Goal: Book appointment/travel/reservation

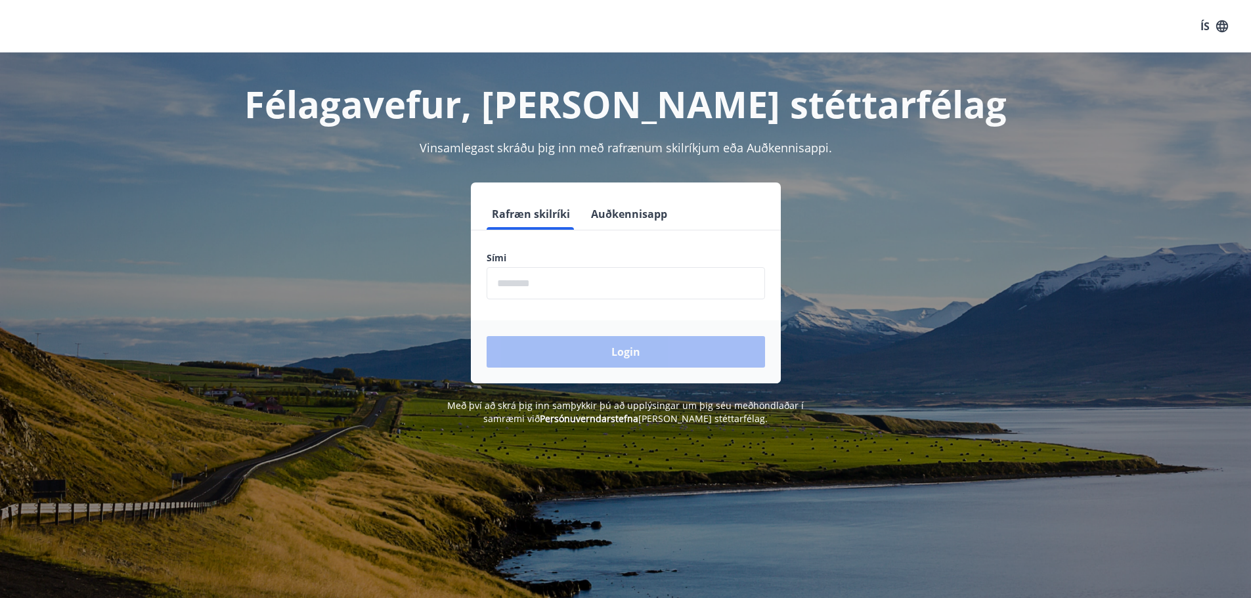
click at [537, 288] on input "phone" at bounding box center [626, 283] width 279 height 32
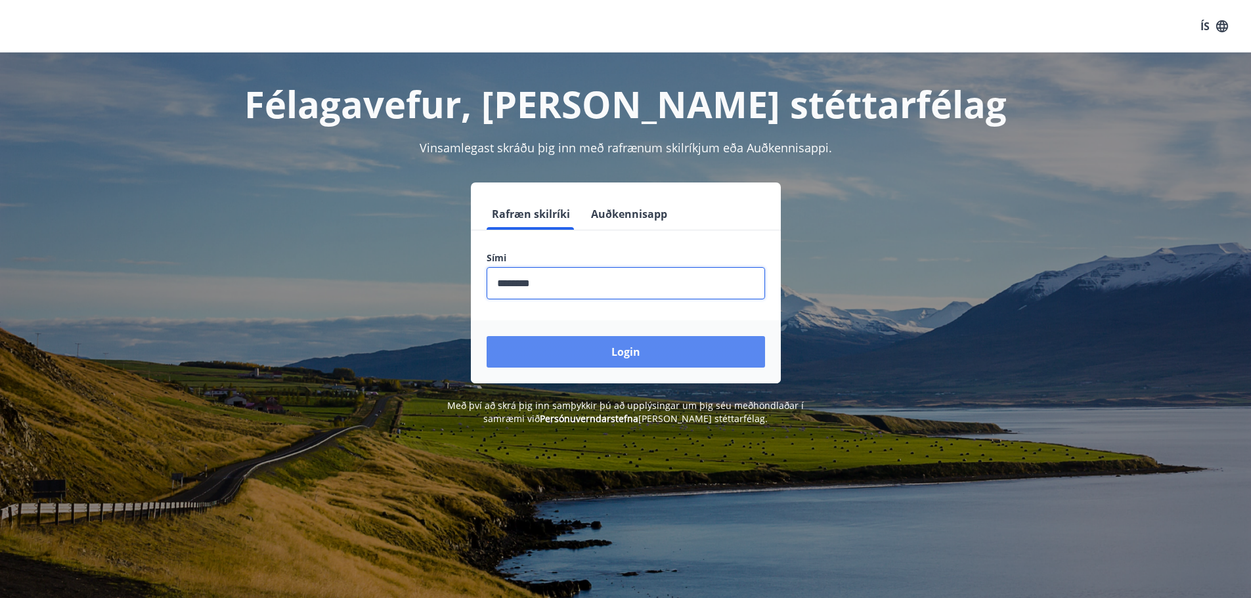
type input "********"
click at [541, 350] on button "Login" at bounding box center [626, 352] width 279 height 32
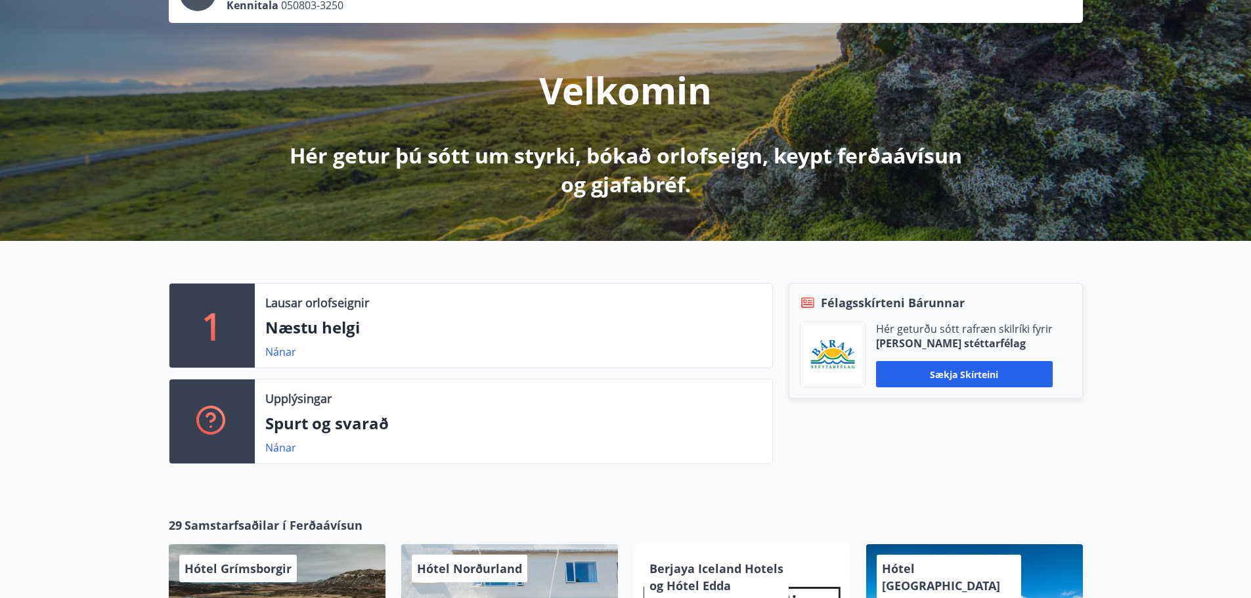
scroll to position [131, 0]
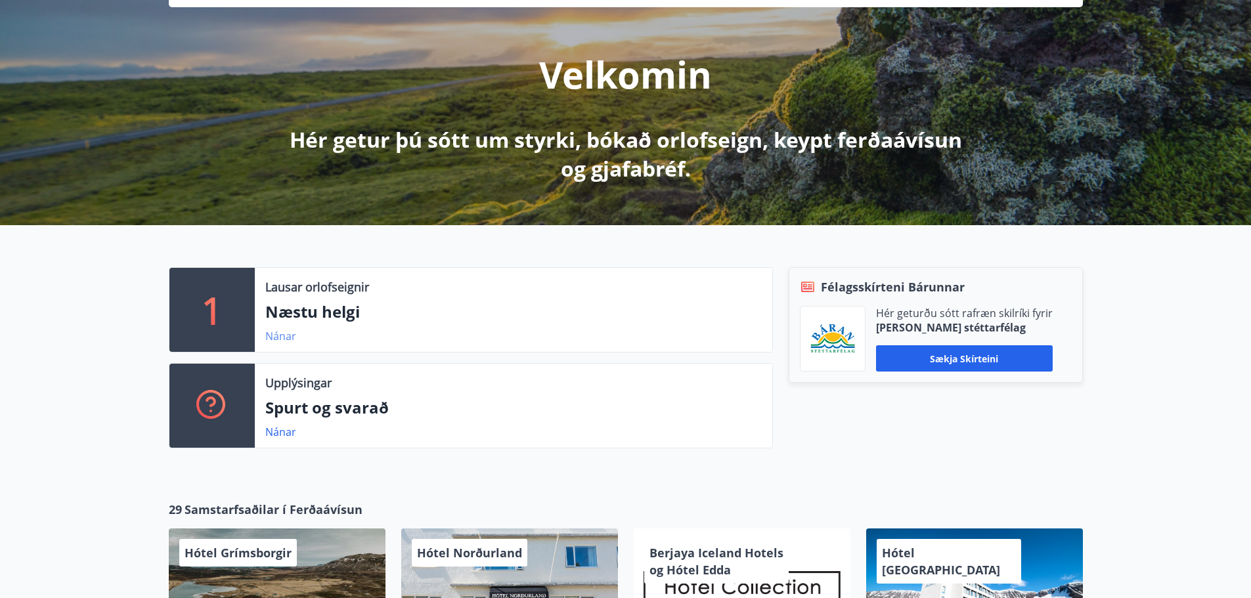
click at [280, 340] on link "Nánar" at bounding box center [280, 336] width 31 height 14
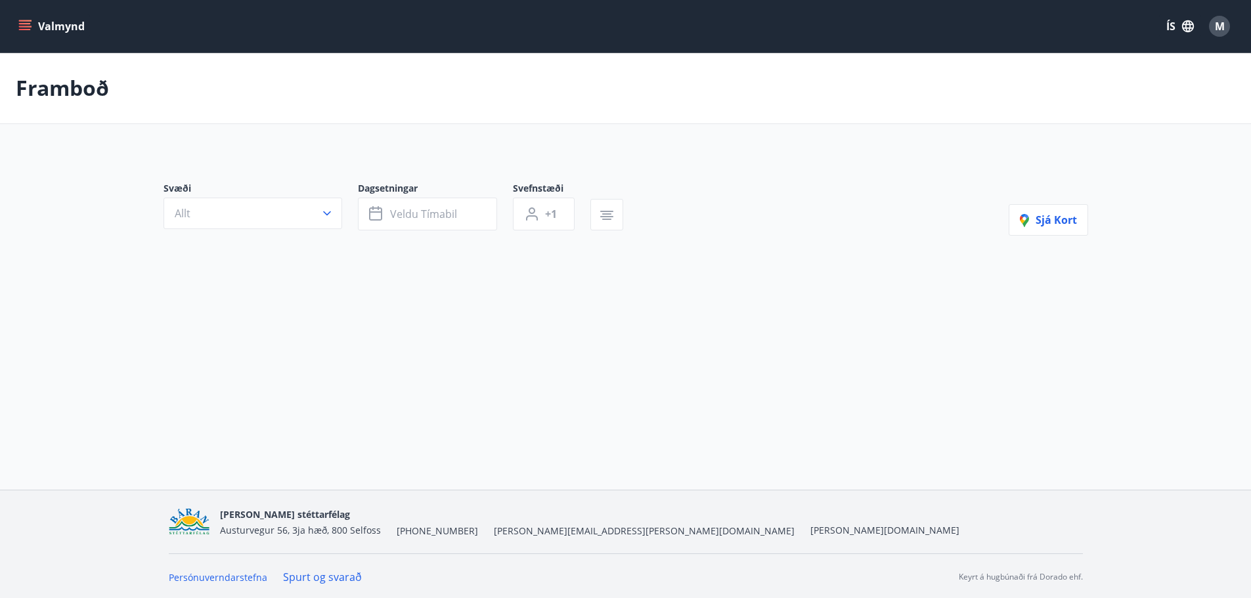
type input "*"
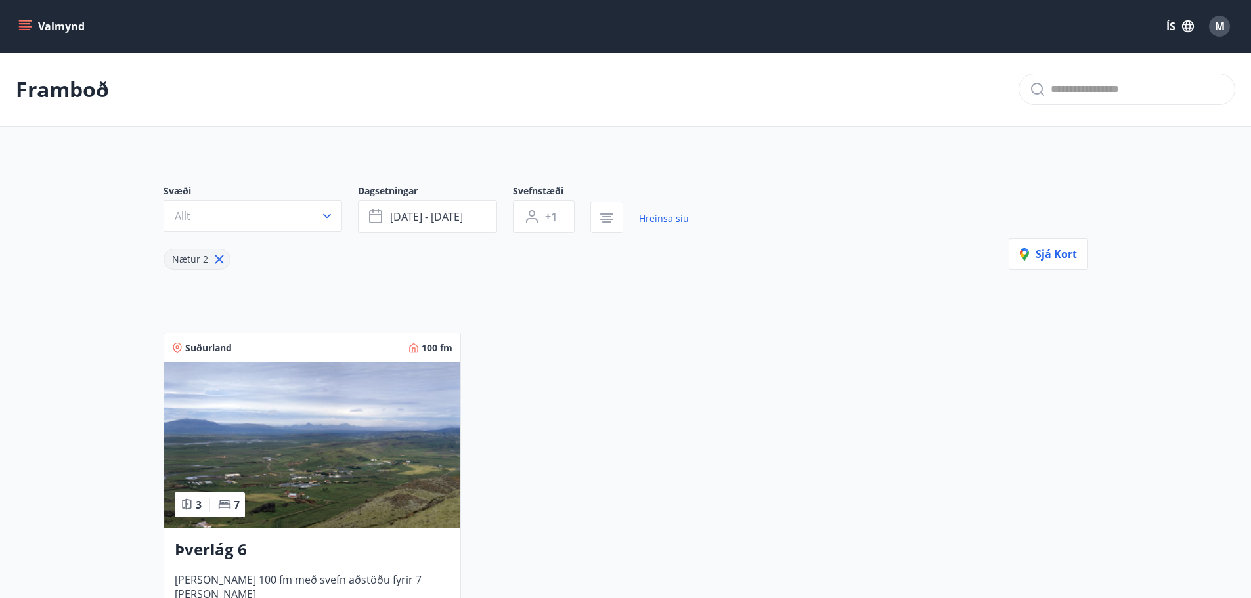
click at [28, 28] on icon "menu" at bounding box center [24, 26] width 13 height 13
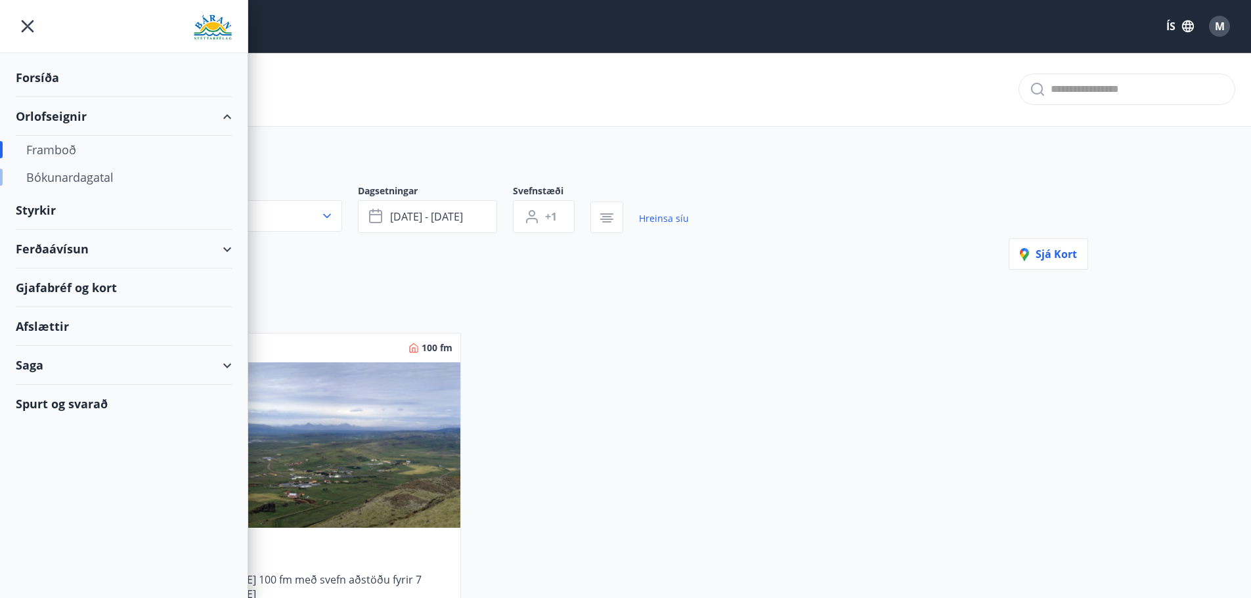
click at [71, 178] on div "Bókunardagatal" at bounding box center [123, 178] width 195 height 28
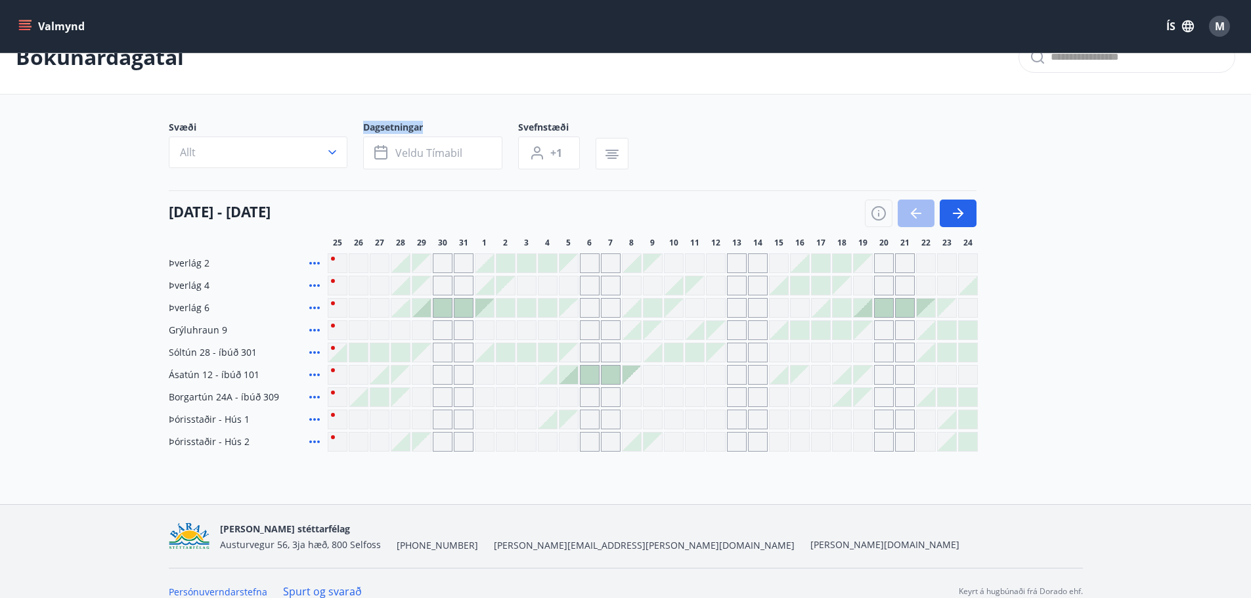
scroll to position [49, 0]
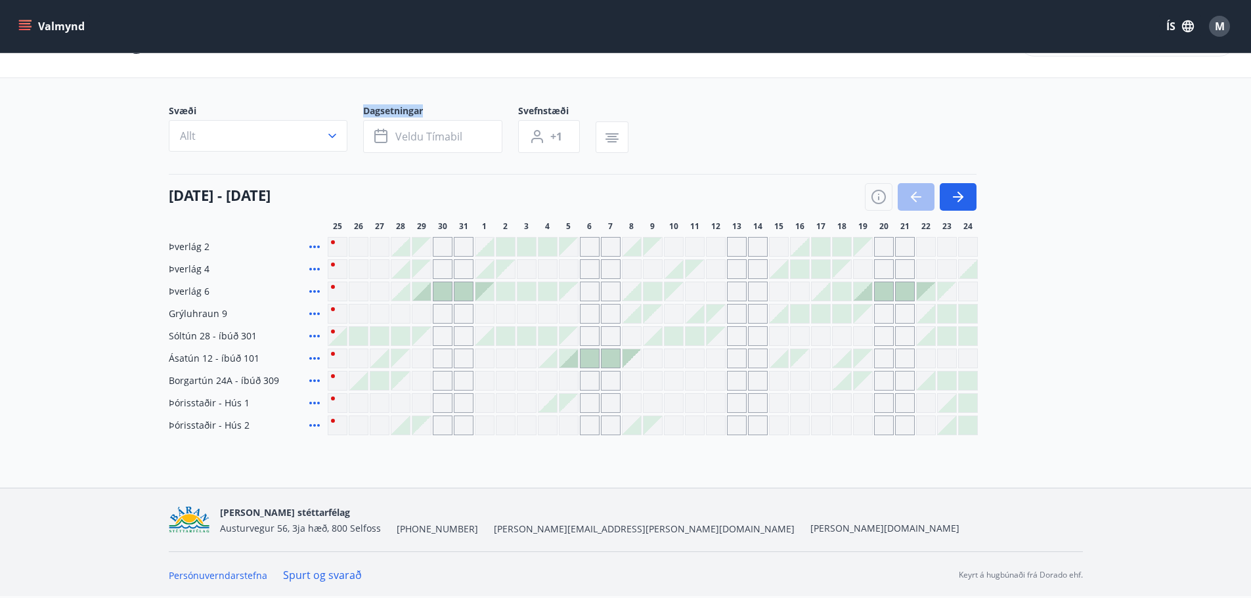
click at [592, 383] on div "Gráir dagar eru ekki bókanlegir" at bounding box center [590, 381] width 20 height 20
click at [585, 315] on div "Gráir dagar eru ekki bókanlegir" at bounding box center [590, 314] width 20 height 20
click at [591, 357] on div at bounding box center [590, 358] width 18 height 18
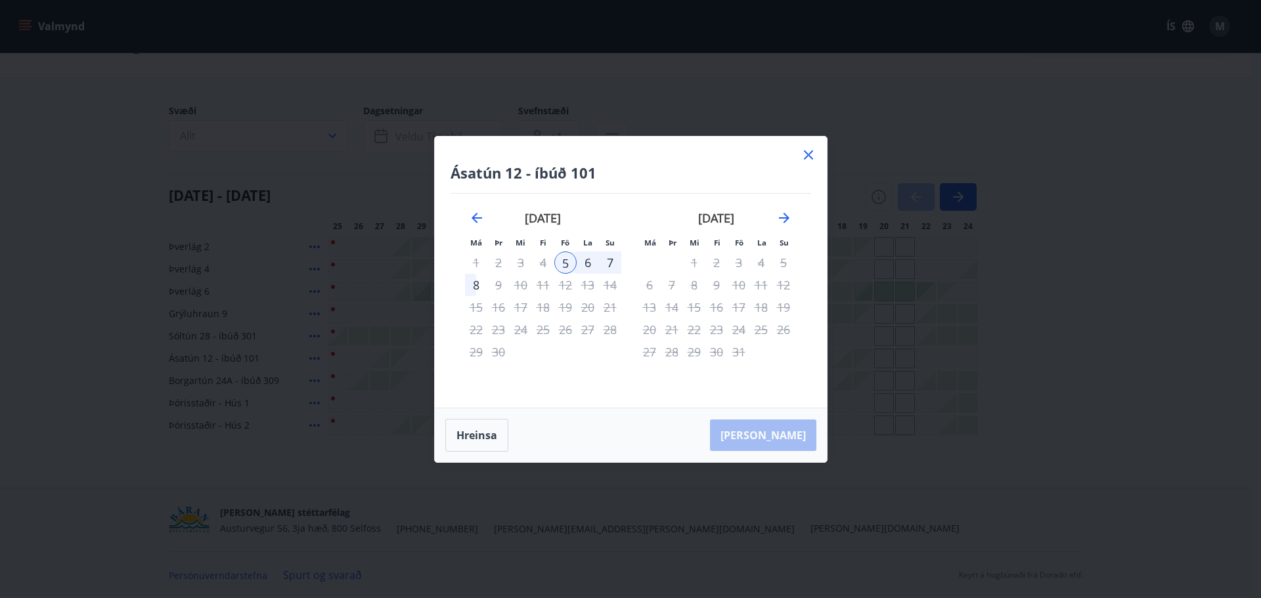
click at [593, 261] on div "6" at bounding box center [588, 263] width 22 height 22
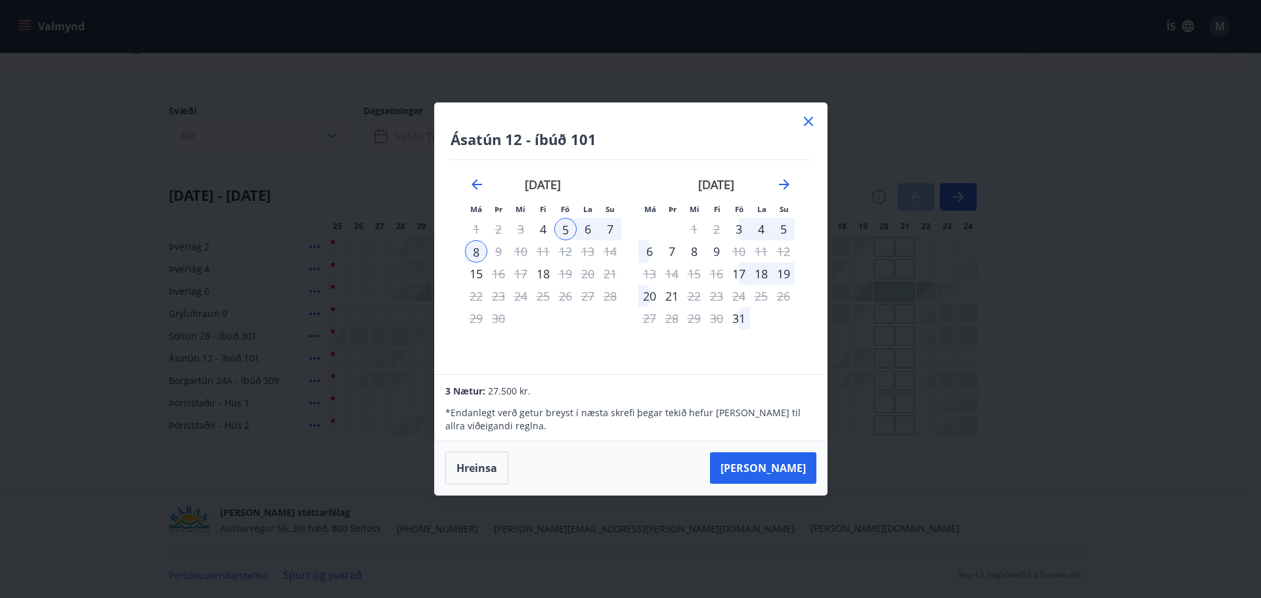
click at [595, 231] on div "6" at bounding box center [588, 229] width 22 height 22
click at [594, 233] on div "6" at bounding box center [588, 229] width 22 height 22
click at [595, 231] on div "6" at bounding box center [588, 229] width 22 height 22
click at [610, 227] on div "7" at bounding box center [610, 229] width 22 height 22
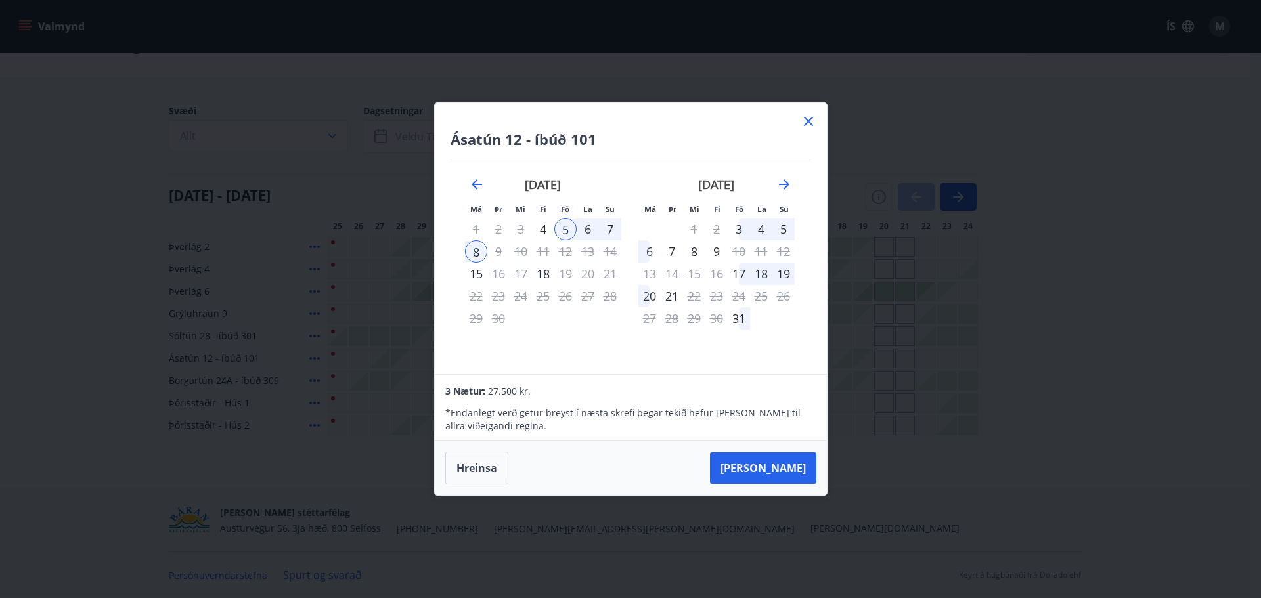
click at [807, 120] on icon at bounding box center [809, 122] width 16 height 16
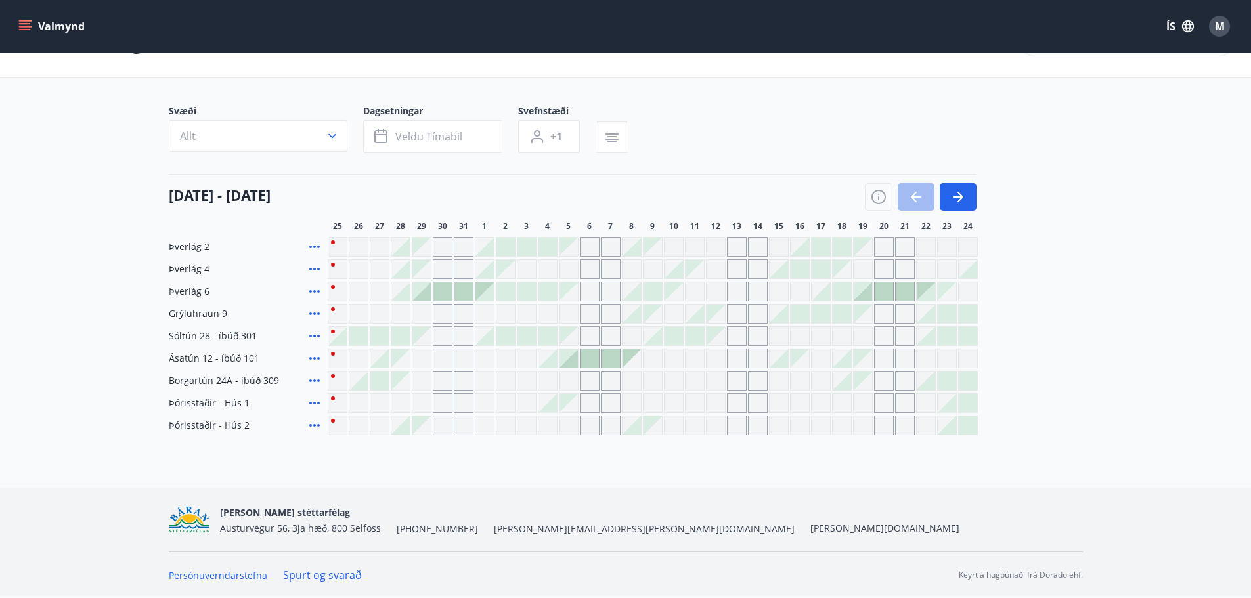
click at [588, 355] on div at bounding box center [590, 358] width 18 height 18
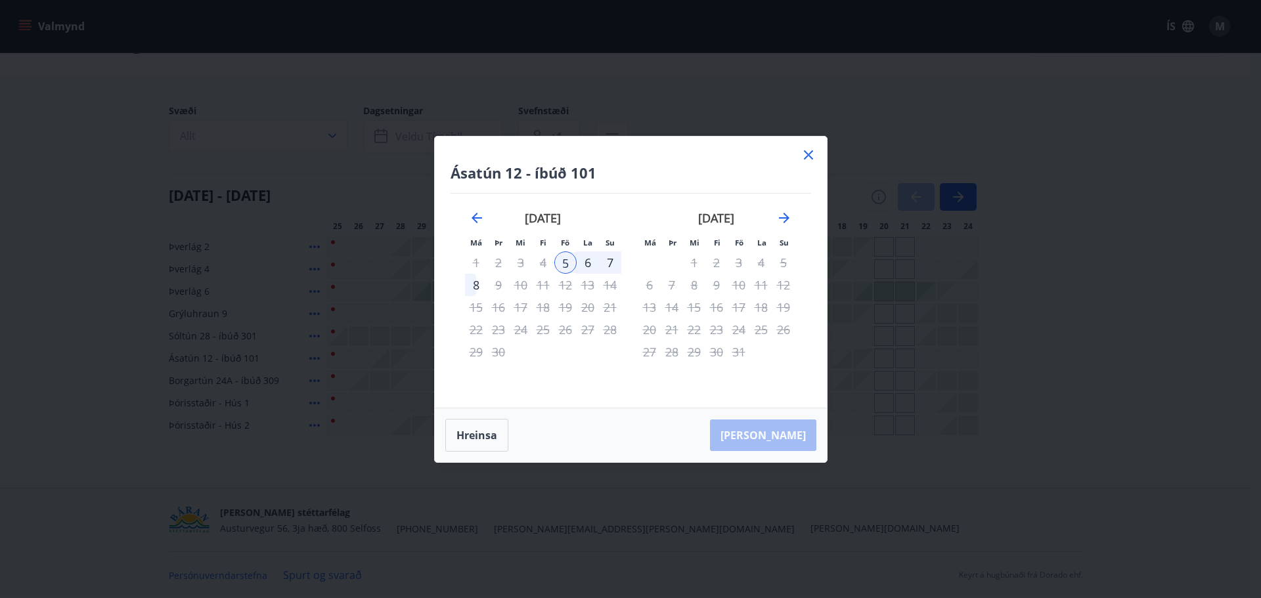
click at [587, 262] on div "6" at bounding box center [588, 263] width 22 height 22
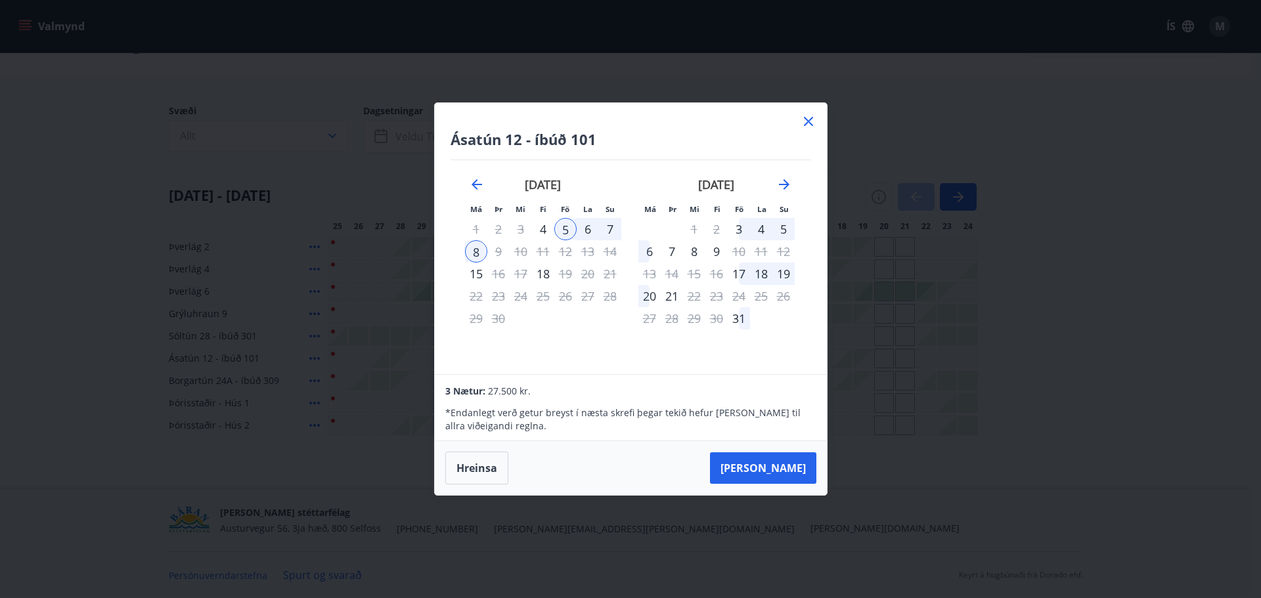
click at [589, 229] on div "6" at bounding box center [588, 229] width 22 height 22
drag, startPoint x: 608, startPoint y: 229, endPoint x: 616, endPoint y: 241, distance: 14.4
click at [609, 229] on div "7" at bounding box center [610, 229] width 22 height 22
click at [793, 469] on button "Taka Frá" at bounding box center [763, 469] width 106 height 32
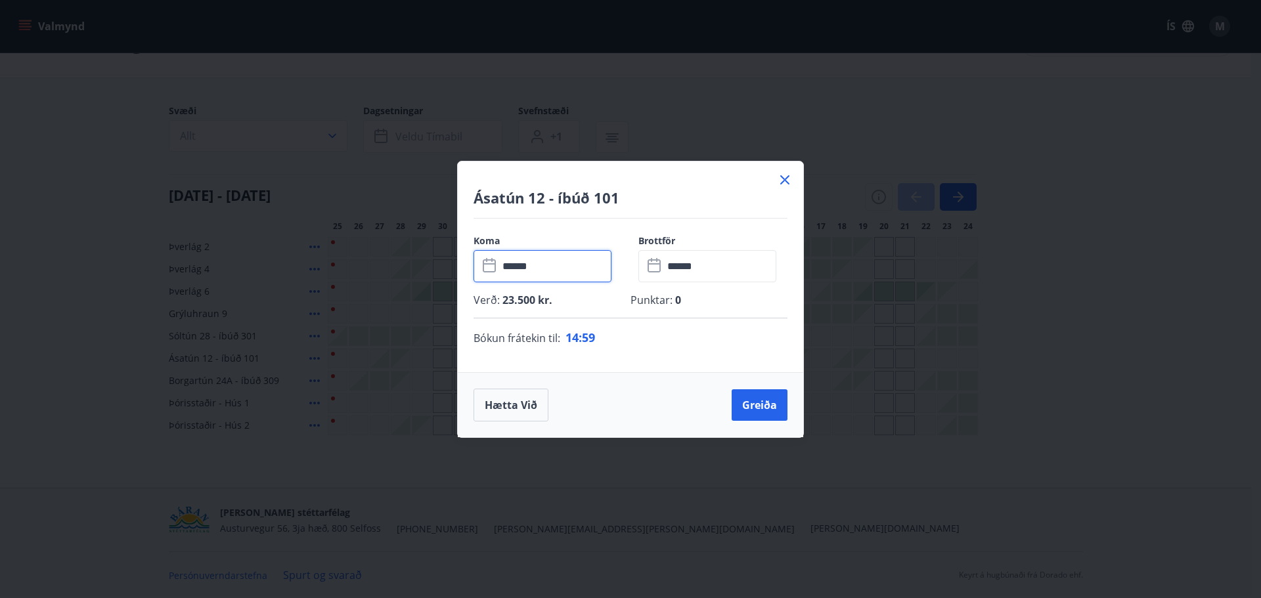
click at [579, 272] on input "******" at bounding box center [555, 266] width 113 height 32
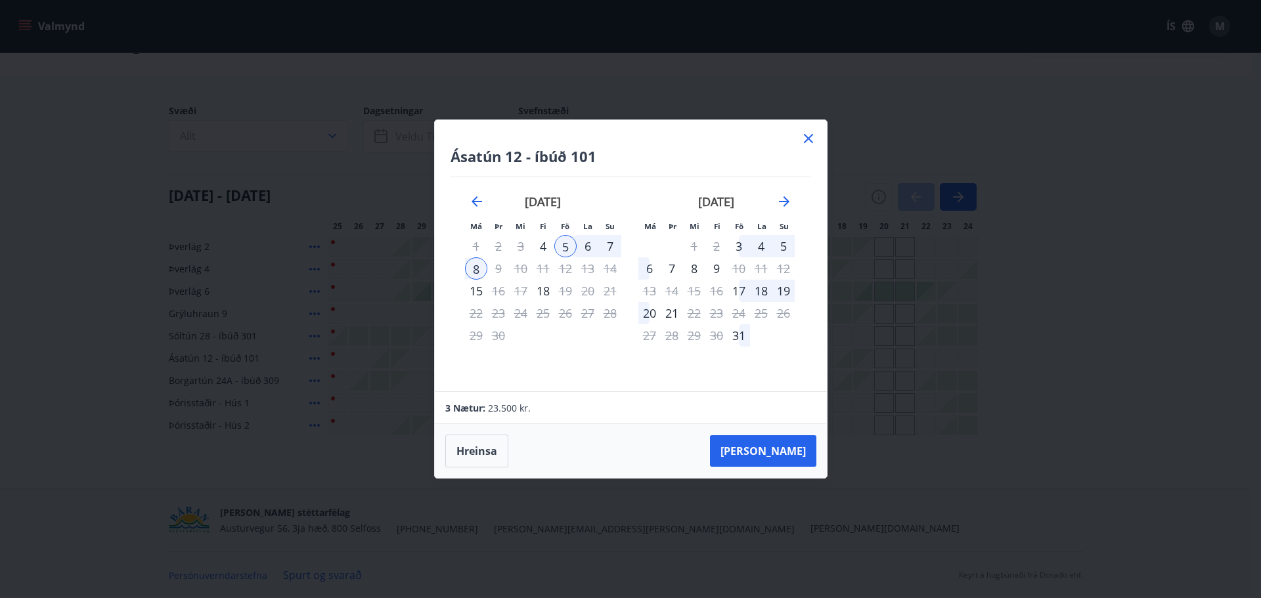
click at [591, 249] on div "6" at bounding box center [588, 246] width 22 height 22
click at [585, 244] on div "6" at bounding box center [588, 246] width 22 height 22
click at [591, 242] on div "6" at bounding box center [588, 246] width 22 height 22
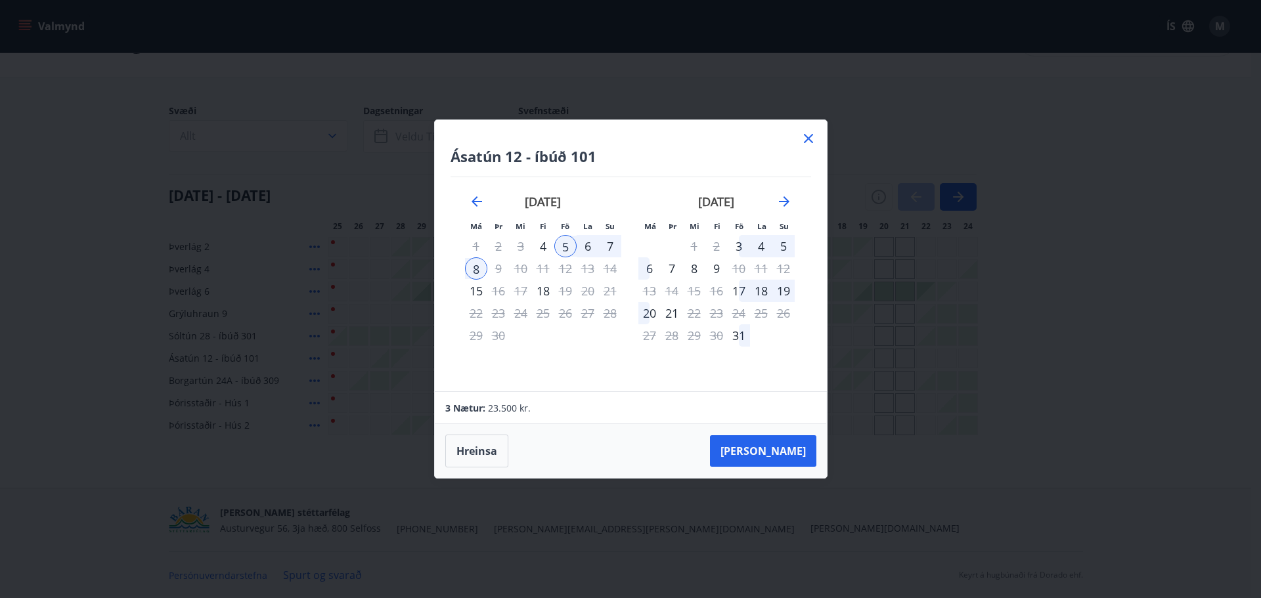
click at [591, 242] on div "6" at bounding box center [588, 246] width 22 height 22
click at [610, 245] on div "7" at bounding box center [610, 246] width 22 height 22
click at [786, 450] on button "Taka Frá" at bounding box center [763, 452] width 106 height 32
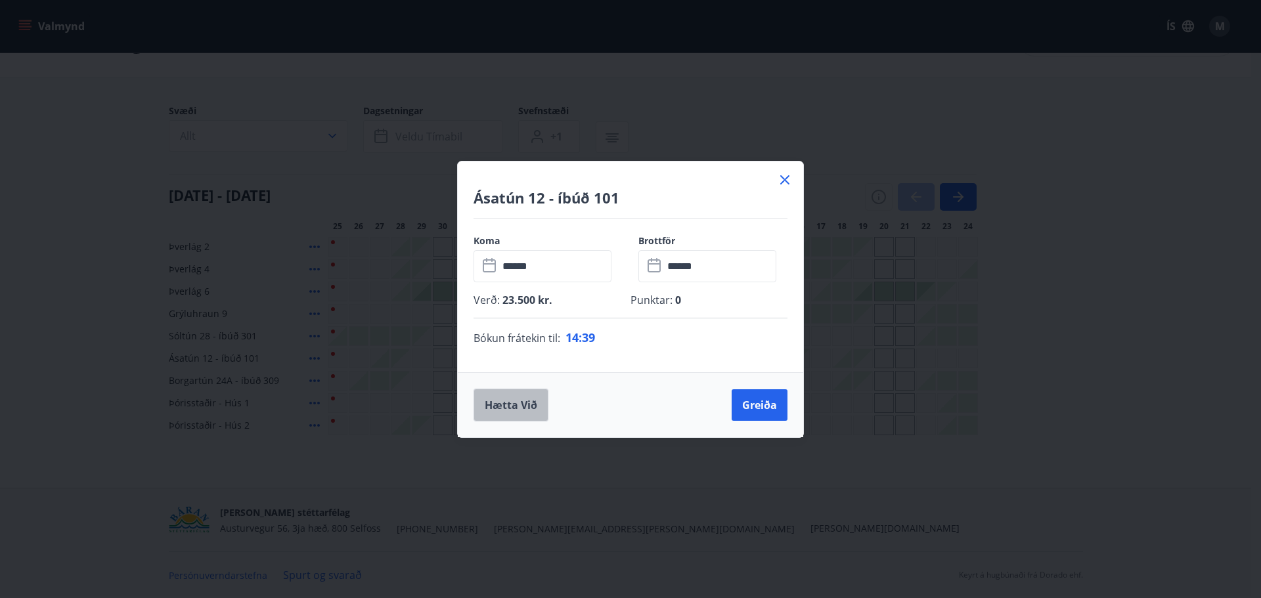
click at [497, 403] on button "Hætta við" at bounding box center [511, 405] width 75 height 33
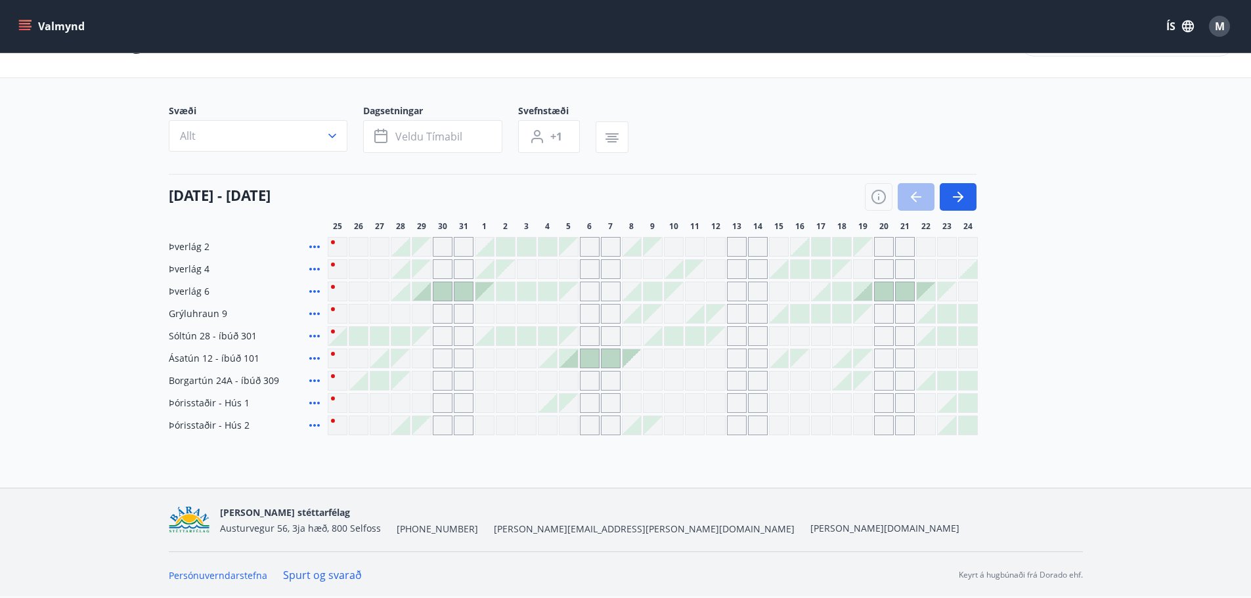
scroll to position [0, 0]
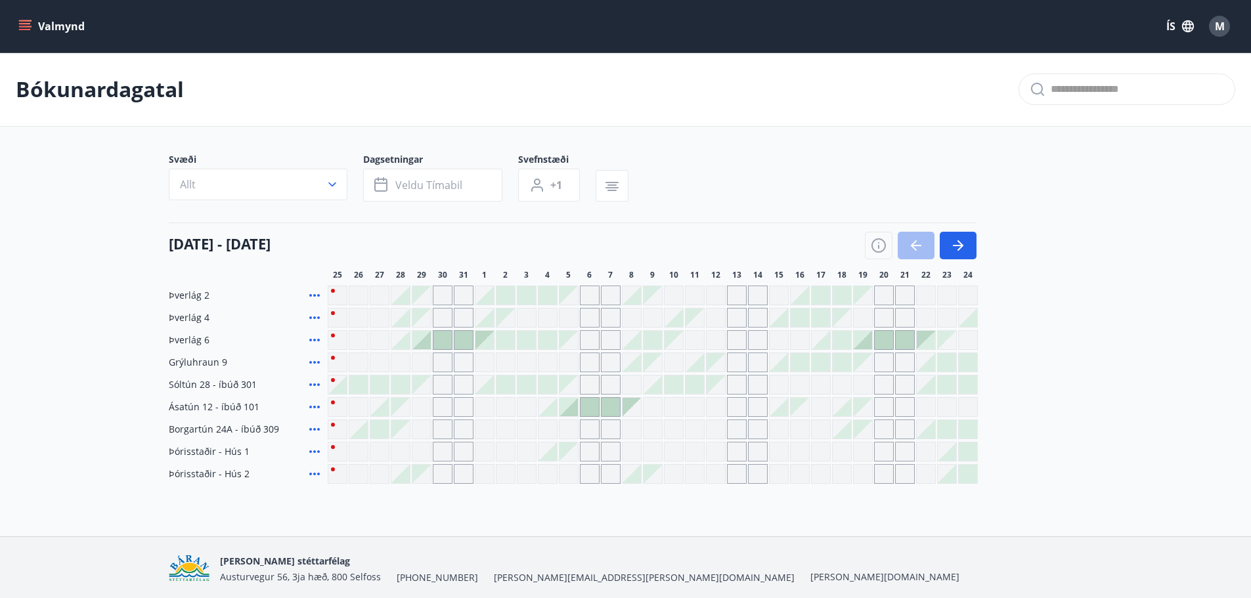
click at [27, 28] on icon "menu" at bounding box center [24, 26] width 13 height 13
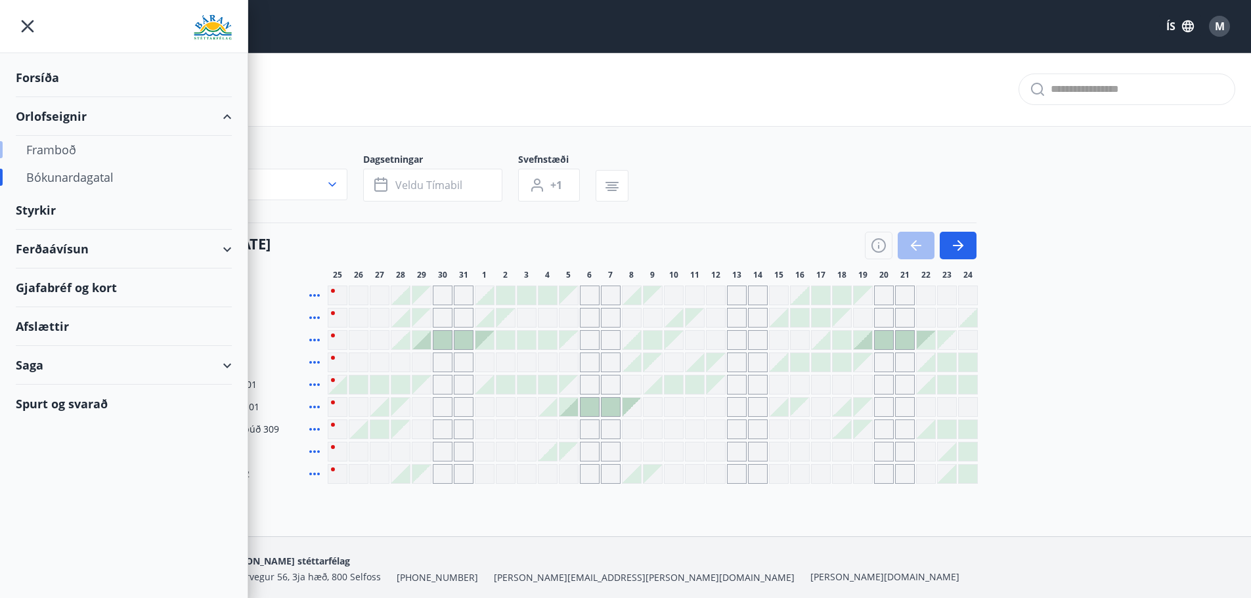
click at [65, 148] on div "Framboð" at bounding box center [123, 150] width 195 height 28
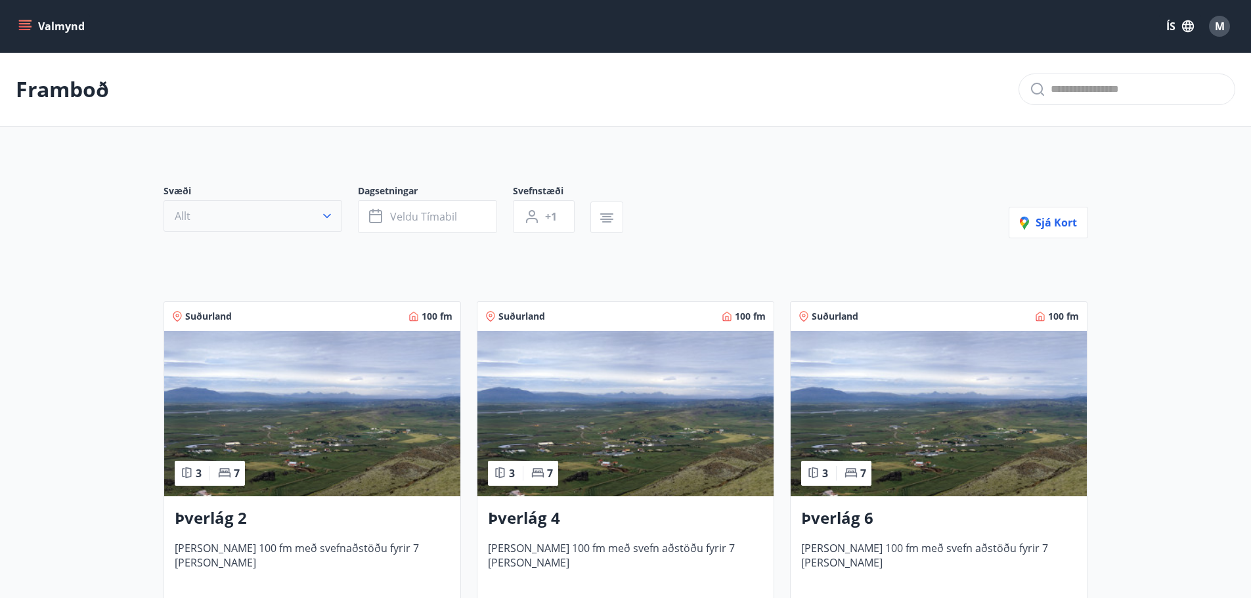
click at [293, 211] on button "Allt" at bounding box center [253, 216] width 179 height 32
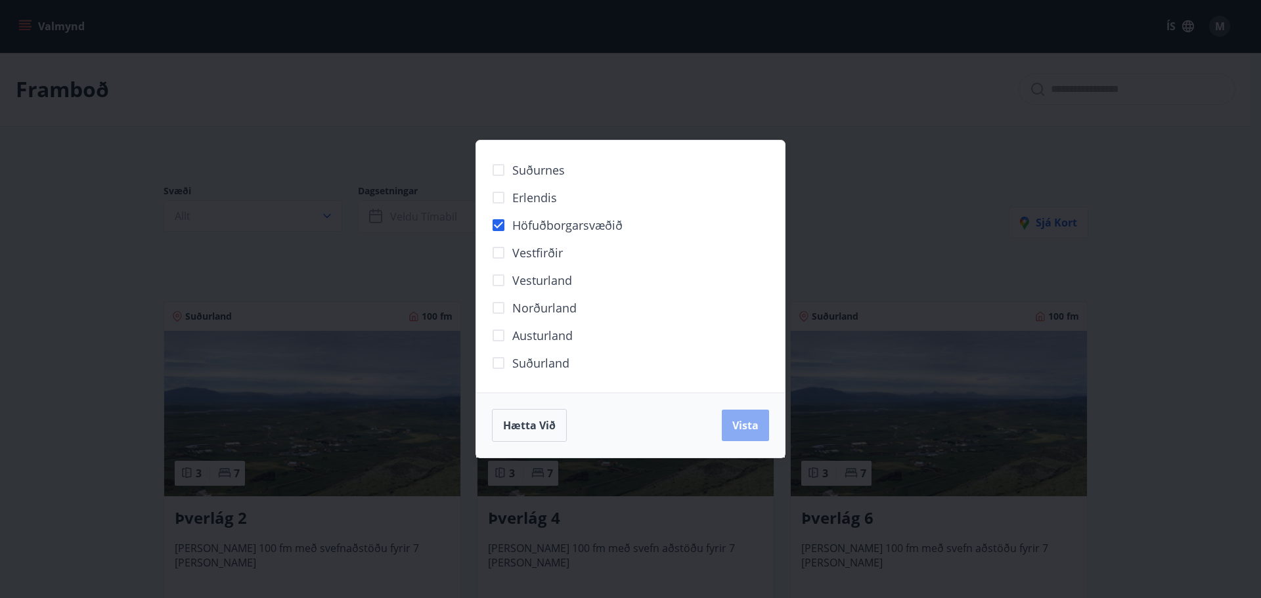
click at [740, 433] on button "Vista" at bounding box center [745, 426] width 47 height 32
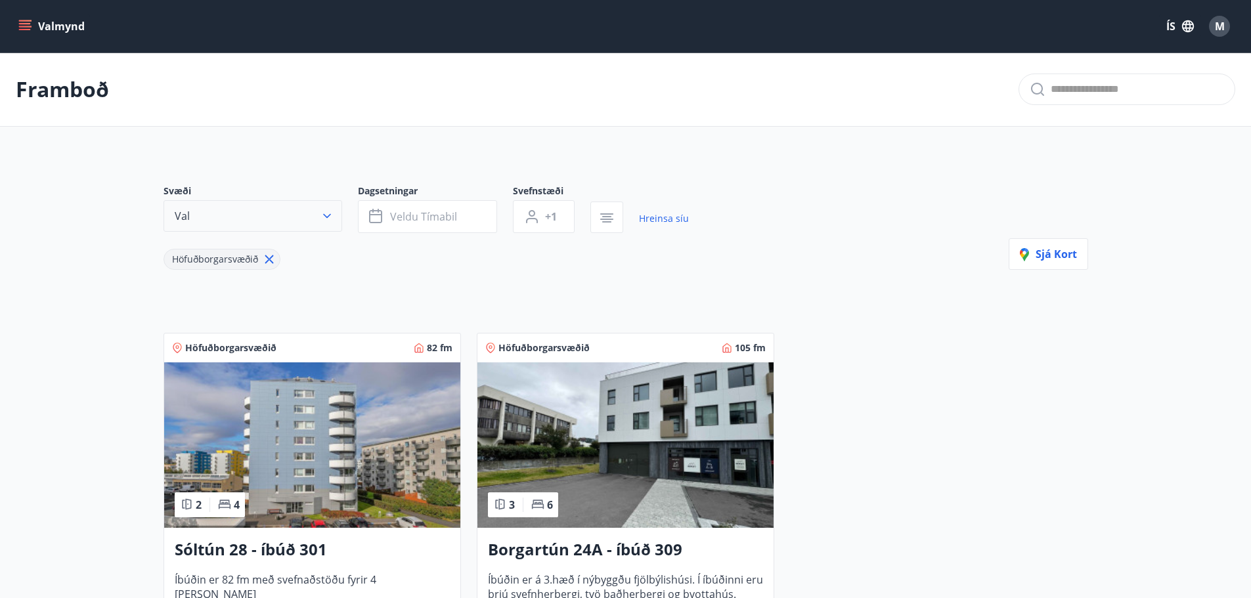
click at [330, 219] on icon "button" at bounding box center [327, 216] width 13 height 13
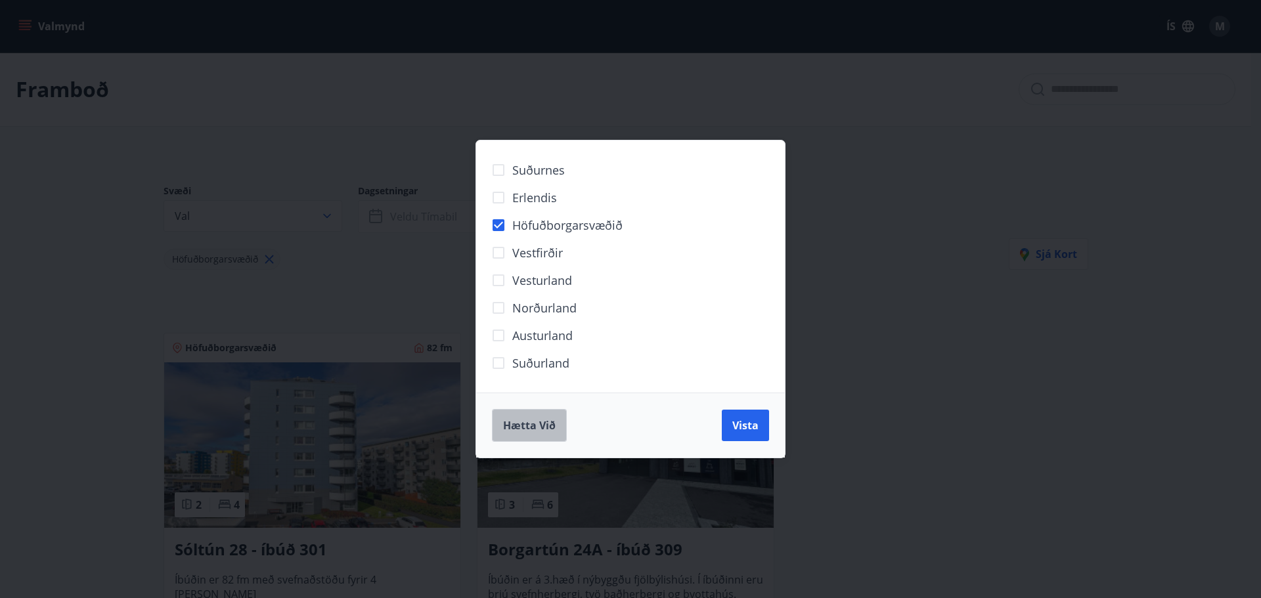
click at [543, 417] on button "Hætta við" at bounding box center [529, 425] width 75 height 33
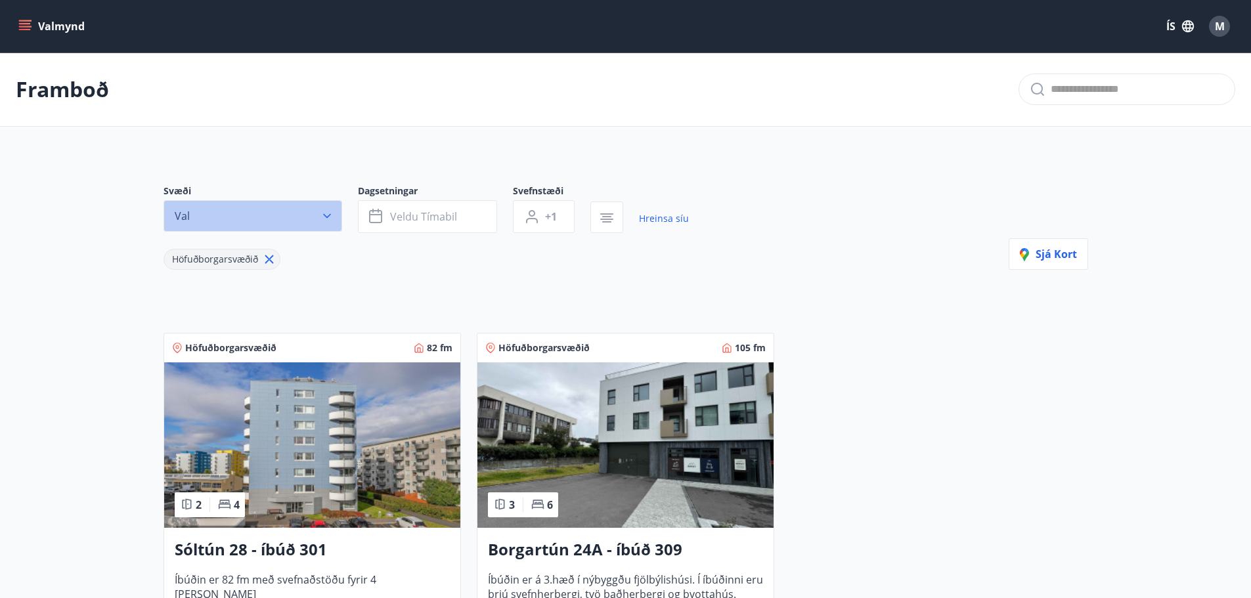
click at [327, 217] on icon "button" at bounding box center [327, 216] width 8 height 5
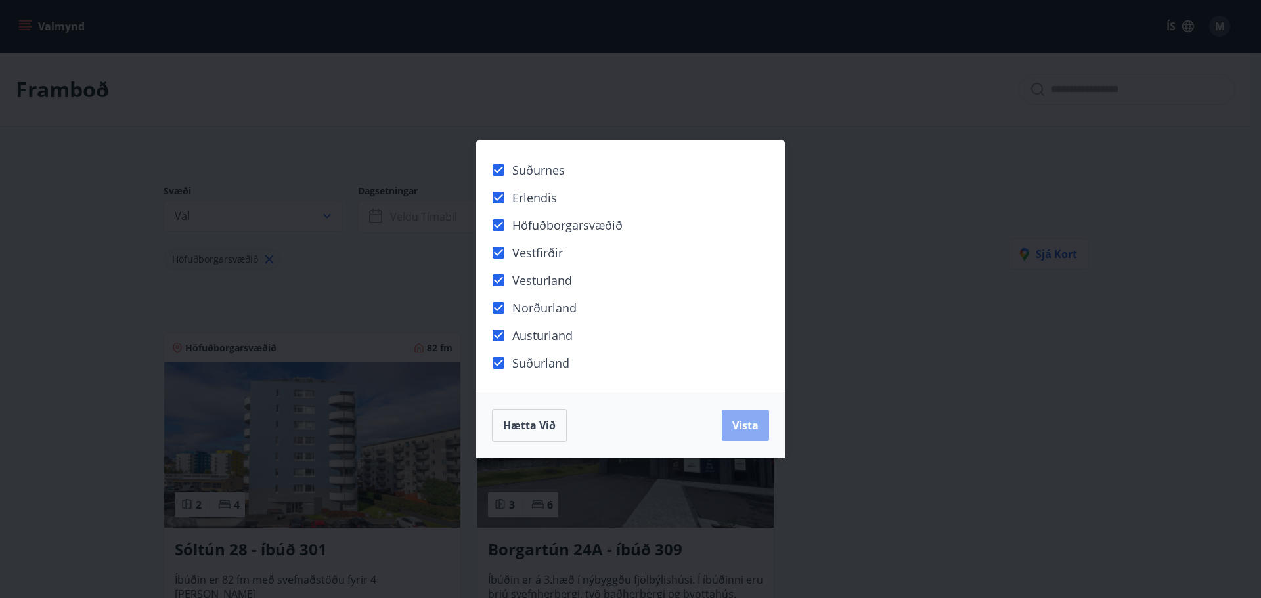
click at [750, 426] on span "Vista" at bounding box center [745, 425] width 26 height 14
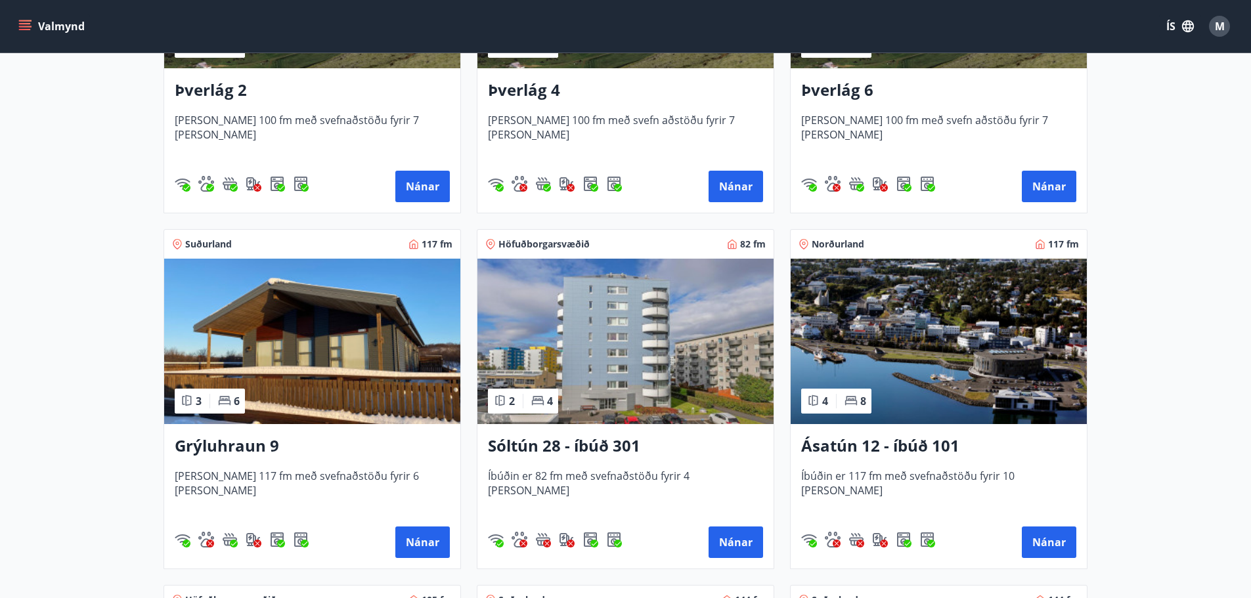
scroll to position [526, 0]
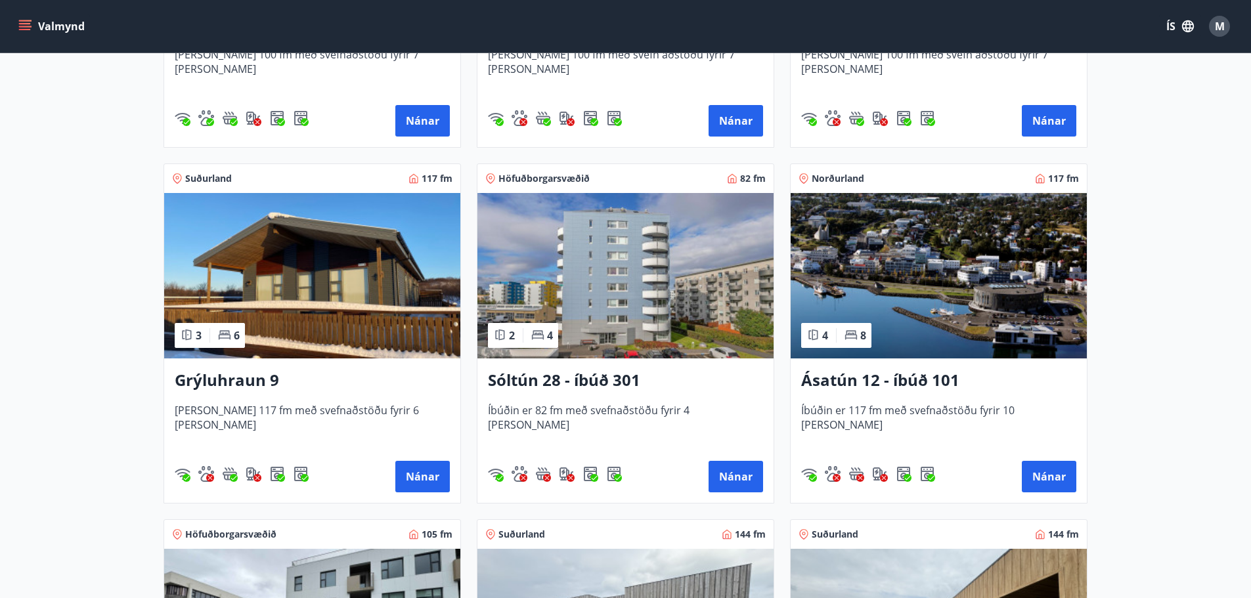
click at [926, 415] on span "Íbúðin er 117 fm með svefnaðstöðu fyrir 10 manns" at bounding box center [938, 424] width 275 height 43
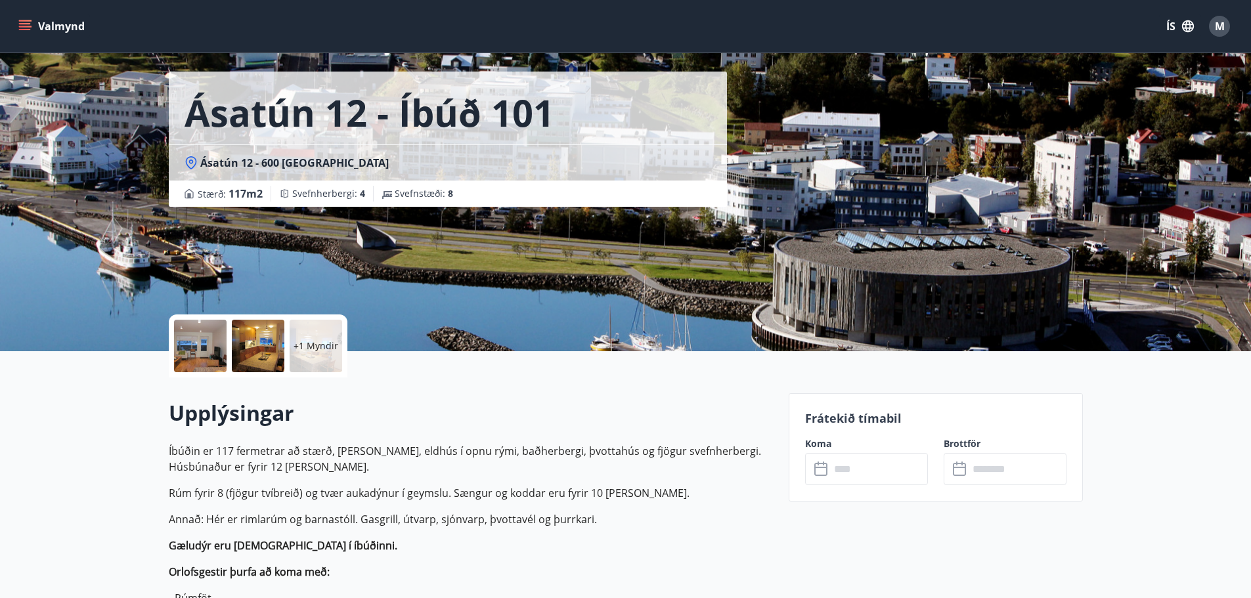
scroll to position [66, 0]
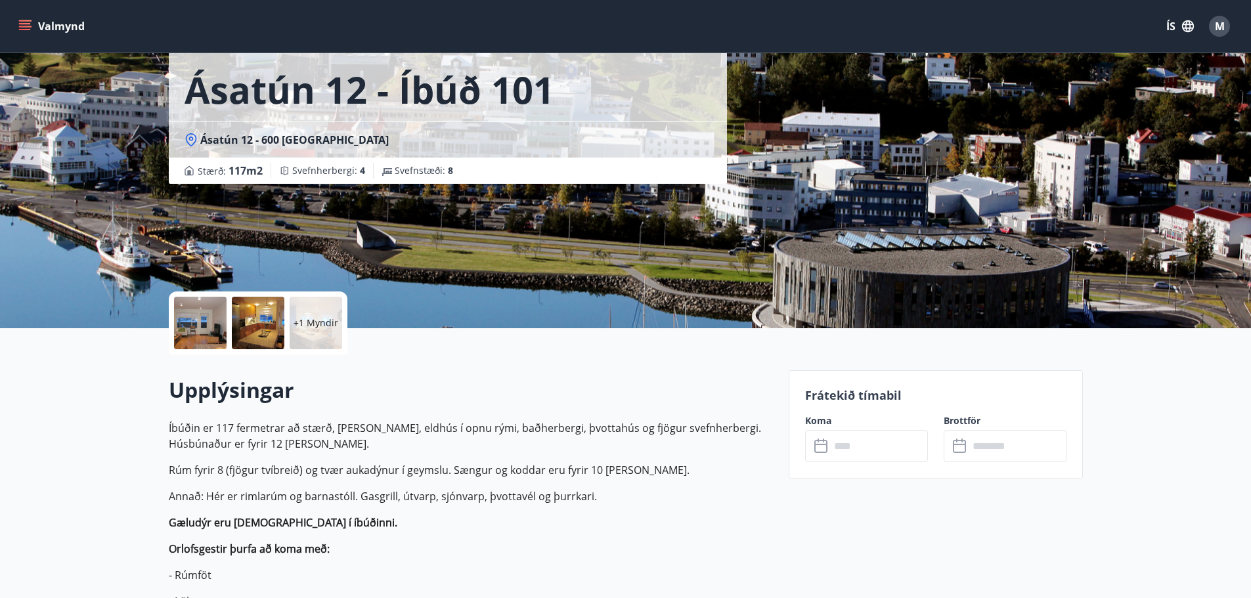
click at [24, 27] on icon "menu" at bounding box center [26, 26] width 14 height 1
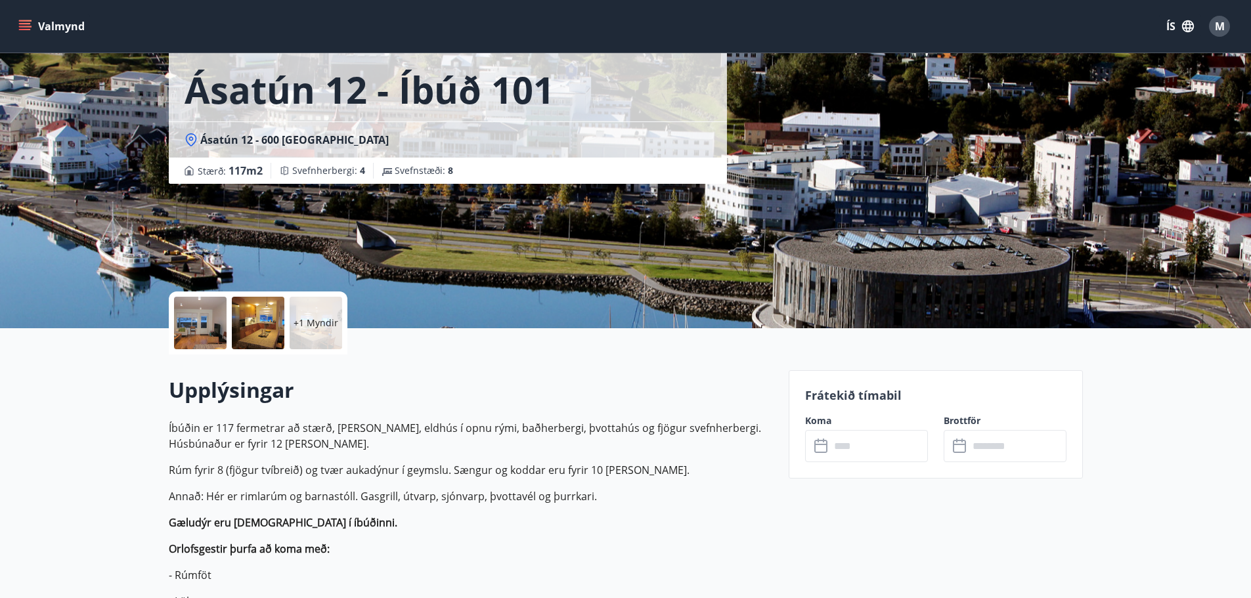
click at [24, 26] on icon "menu" at bounding box center [26, 26] width 14 height 1
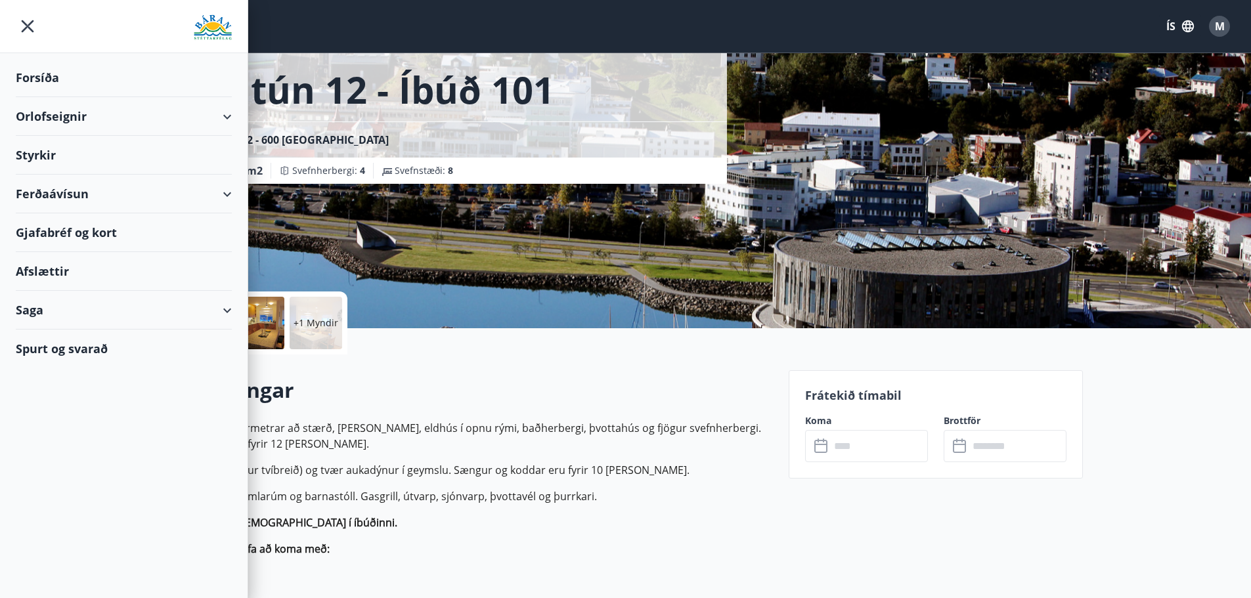
click at [32, 115] on div "Orlofseignir" at bounding box center [124, 116] width 216 height 39
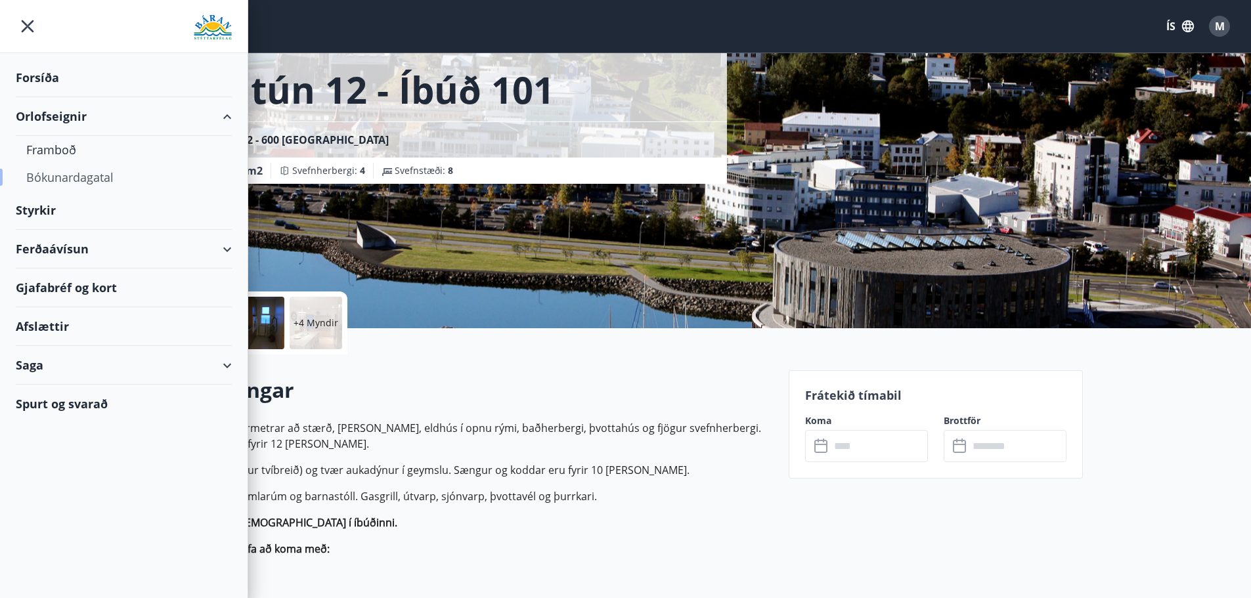
click at [55, 179] on div "Bókunardagatal" at bounding box center [123, 178] width 195 height 28
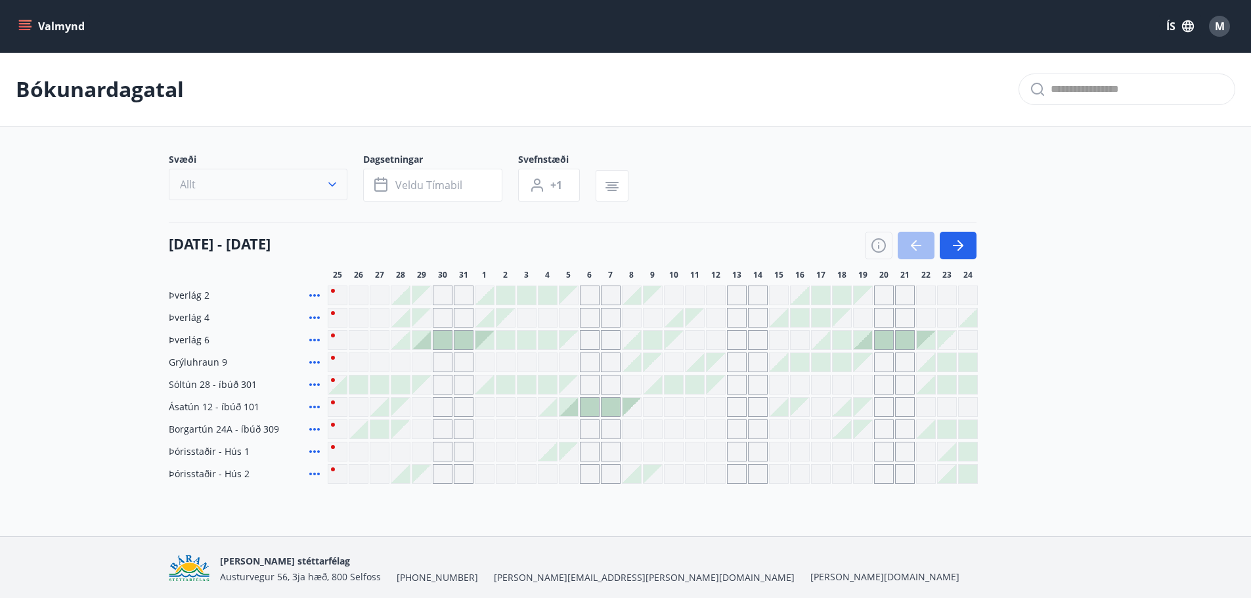
click at [302, 189] on button "Allt" at bounding box center [258, 185] width 179 height 32
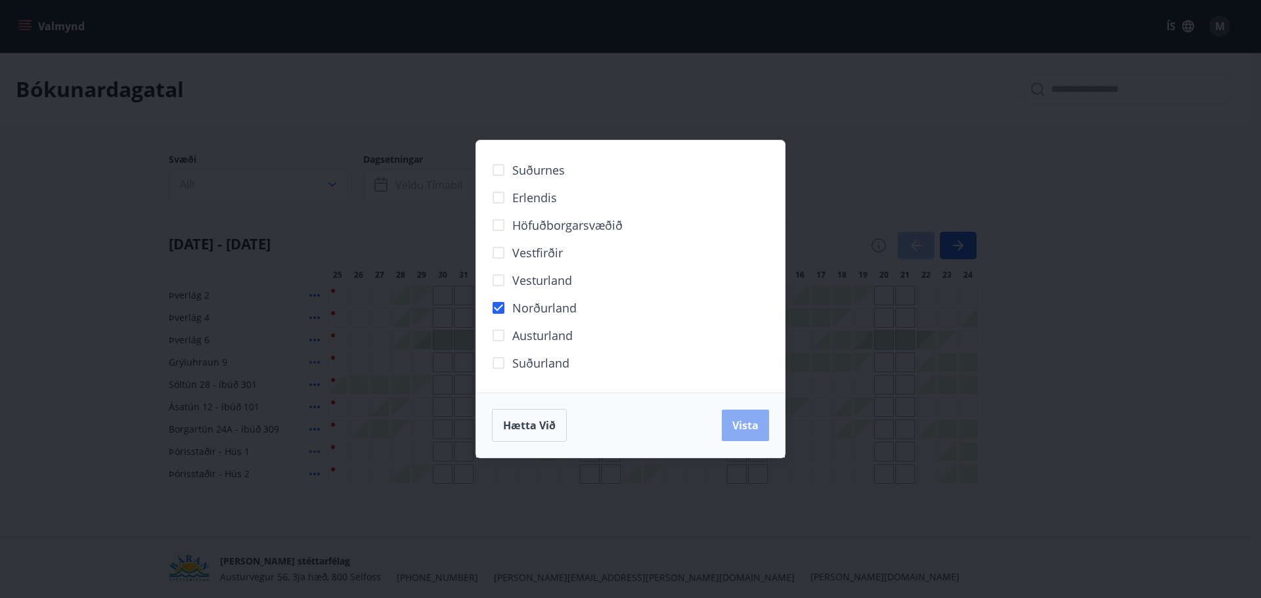
click at [748, 431] on span "Vista" at bounding box center [745, 425] width 26 height 14
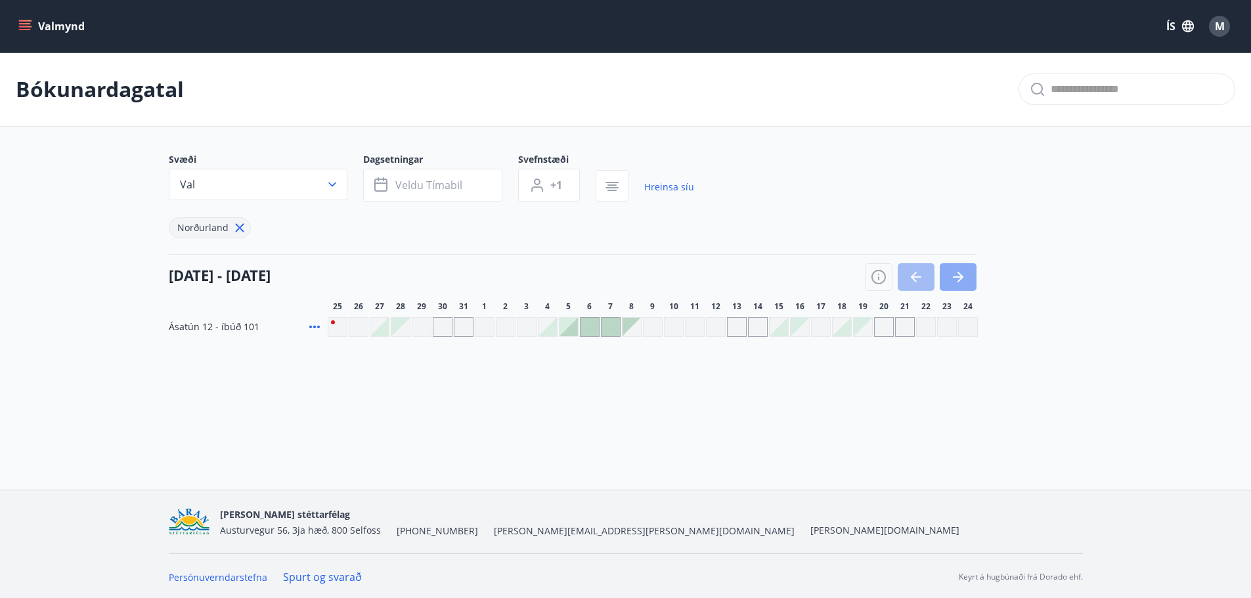
click at [968, 279] on button "button" at bounding box center [958, 277] width 37 height 28
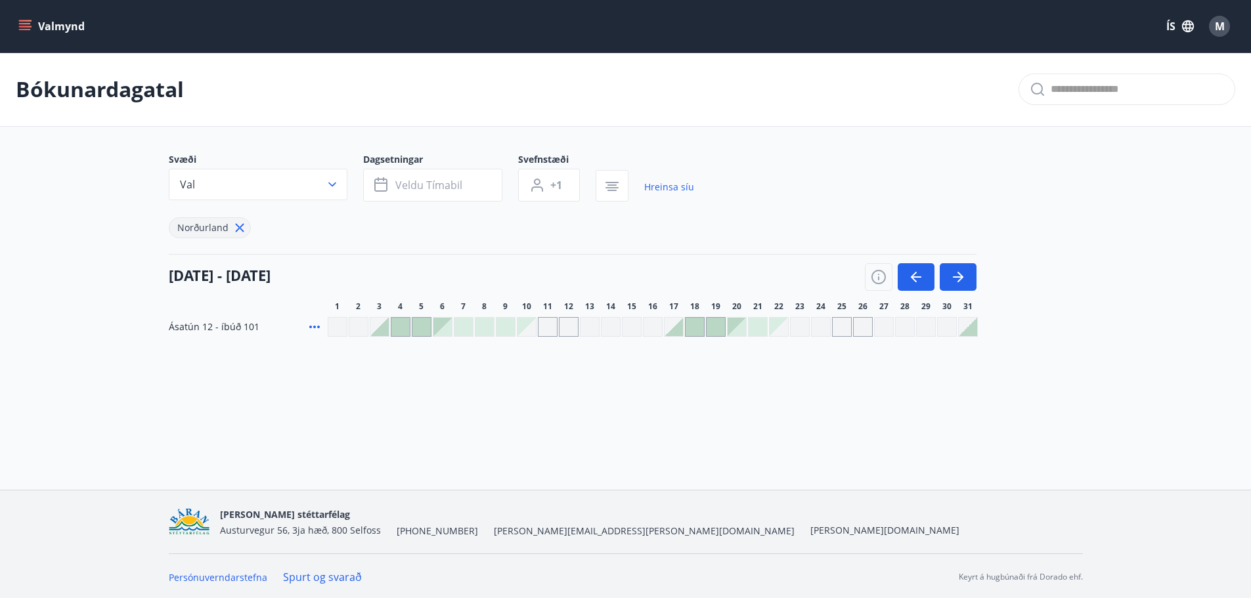
click at [33, 24] on button "Valmynd" at bounding box center [53, 26] width 74 height 24
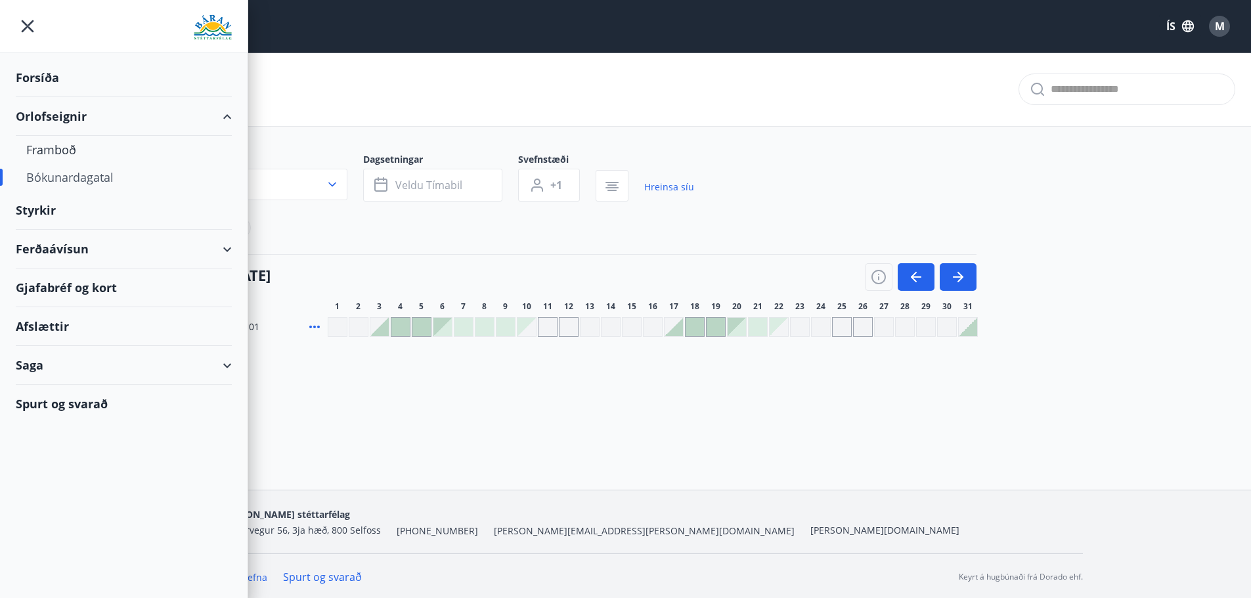
click at [30, 97] on div "Styrkir" at bounding box center [124, 77] width 216 height 39
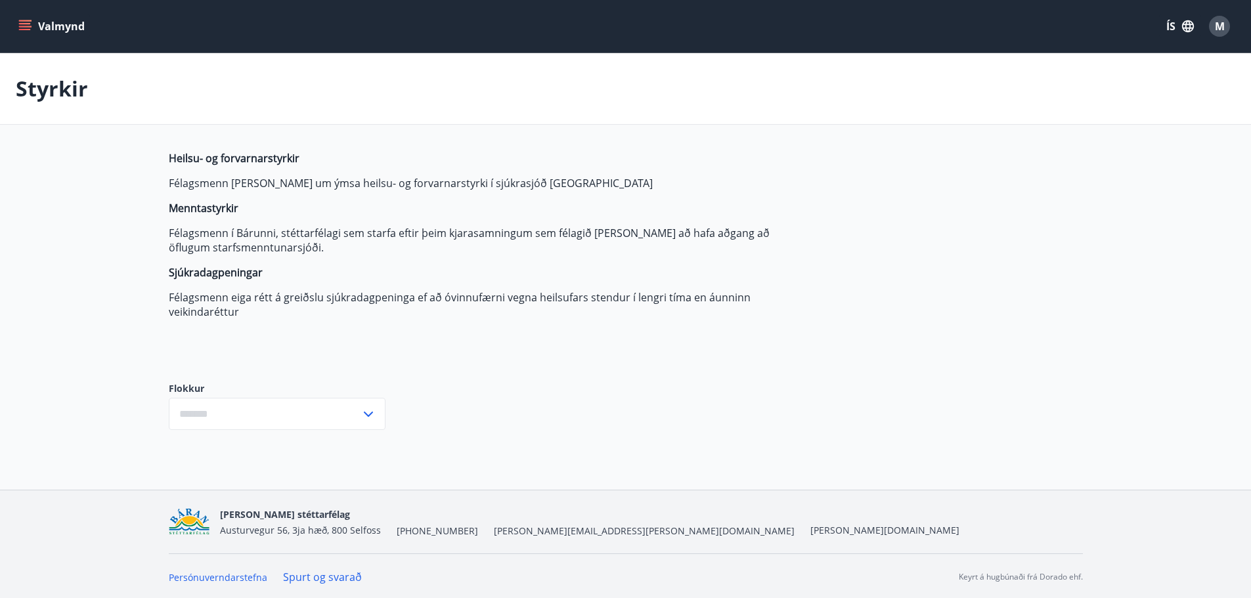
type input "***"
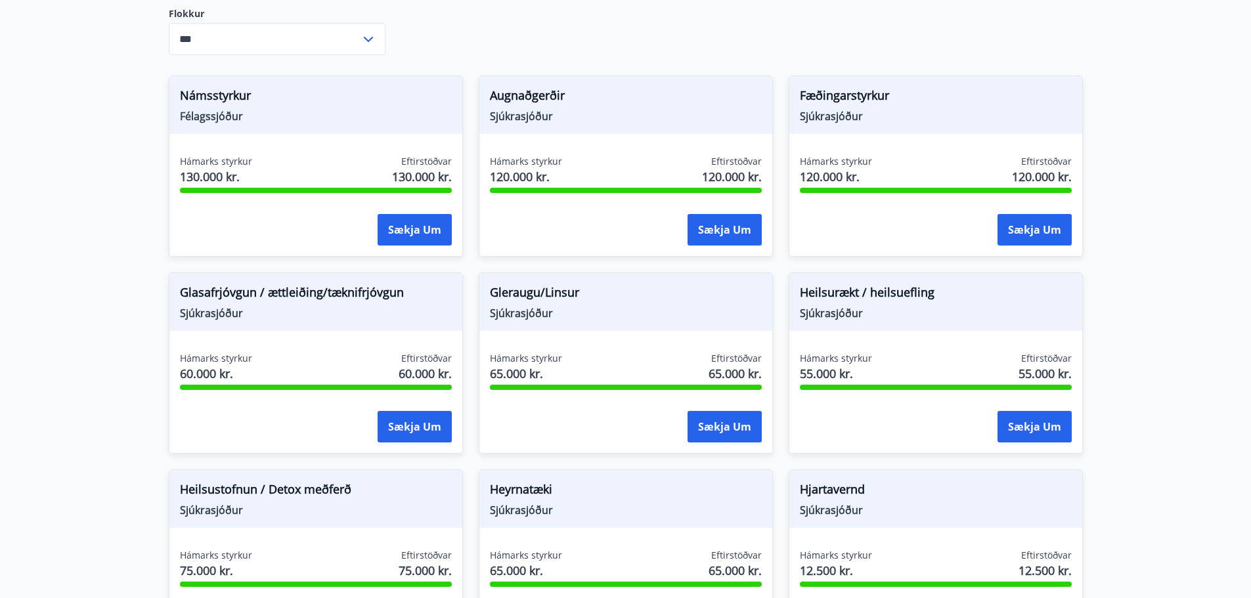
scroll to position [291, 0]
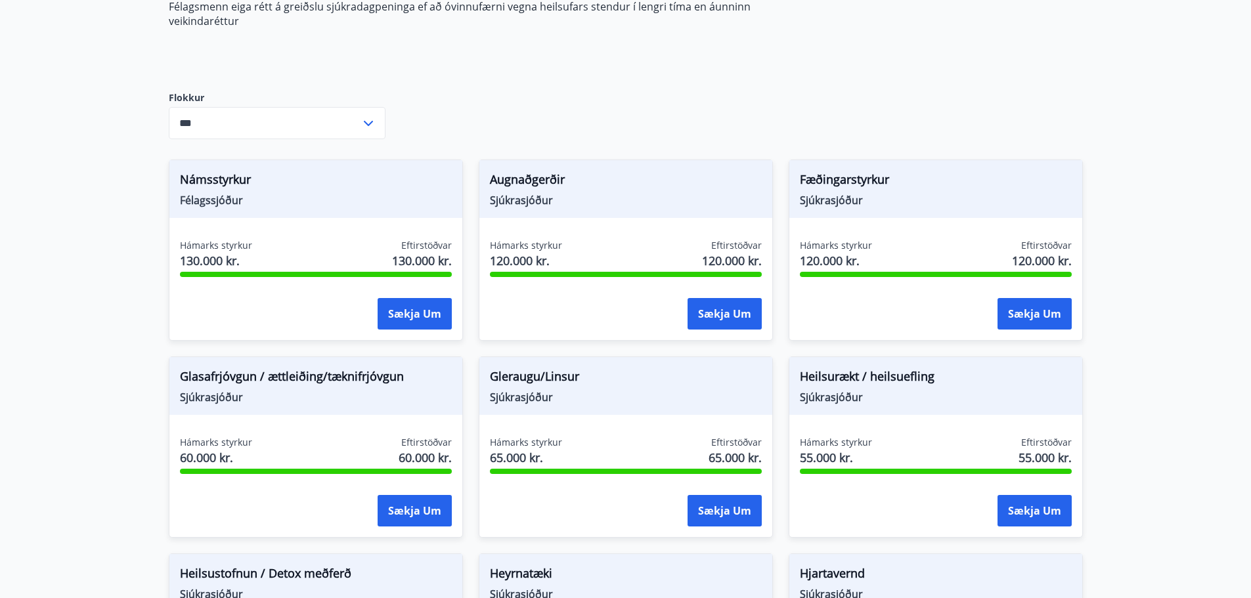
click at [1151, 42] on main "Styrkir Heilsu- og forvarnarstyrkir Félagsmenn geta sótt um ýmsa heilsu- og for…" at bounding box center [625, 453] width 1251 height 1383
drag, startPoint x: 1148, startPoint y: 35, endPoint x: 1068, endPoint y: 92, distance: 98.4
click at [1153, 42] on main "Styrkir Heilsu- og forvarnarstyrkir Félagsmenn geta sótt um ýmsa heilsu- og for…" at bounding box center [625, 453] width 1251 height 1383
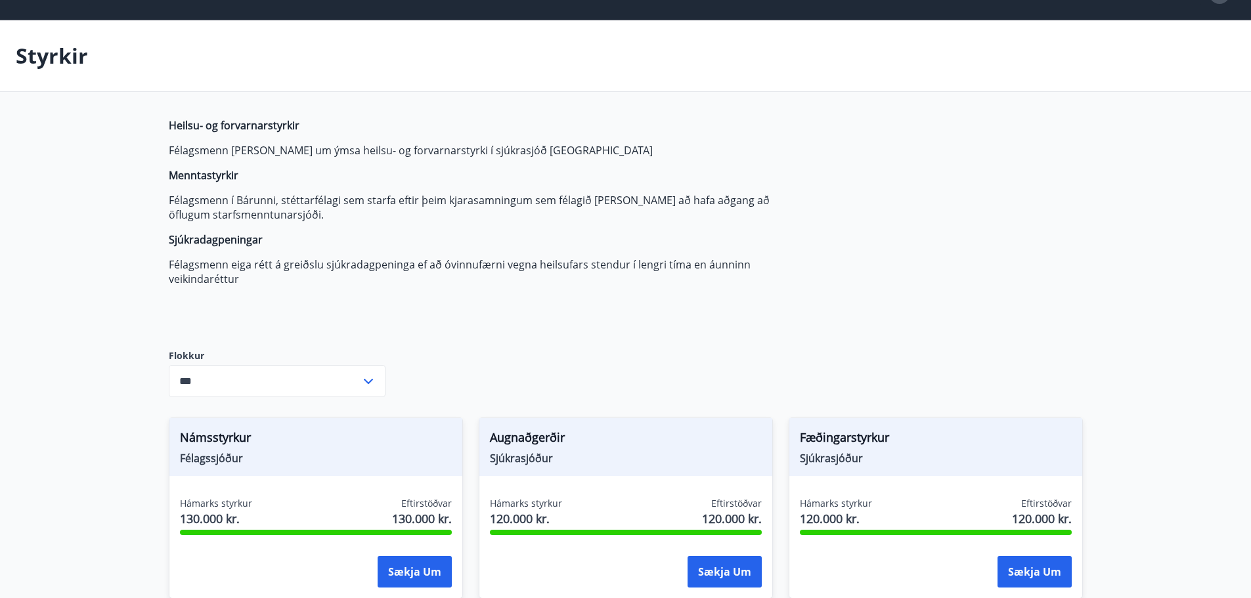
scroll to position [28, 0]
